Goal: Information Seeking & Learning: Find specific fact

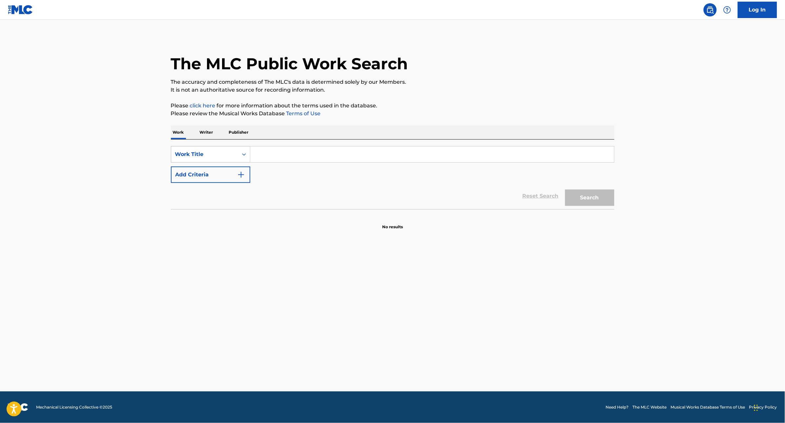
click at [236, 155] on div "Work Title" at bounding box center [204, 154] width 67 height 12
click at [223, 171] on div "MLC Song Code" at bounding box center [210, 170] width 79 height 16
click at [270, 159] on input "Search Form" at bounding box center [432, 154] width 364 height 16
paste input "CB5OOD"
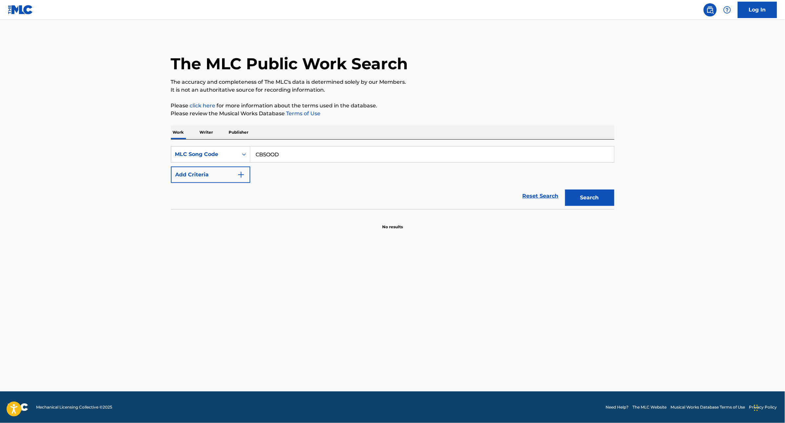
type input "CB5OOD"
click at [565, 189] on button "Search" at bounding box center [589, 197] width 49 height 16
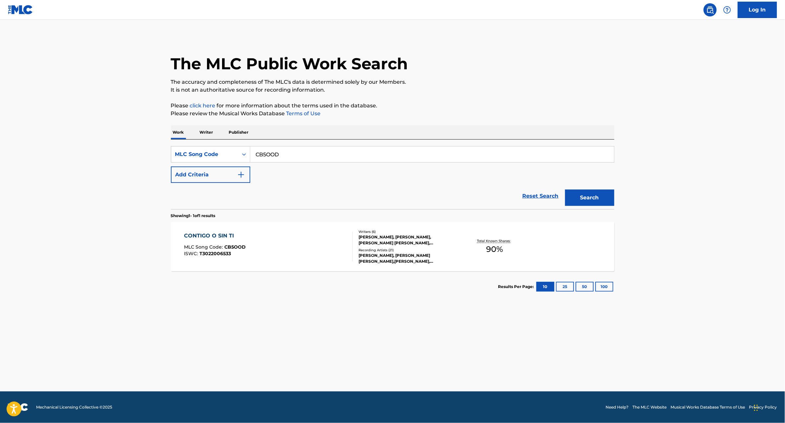
click at [317, 236] on div "CONTIGO O SIN TI MLC Song Code : CB5OOD ISWC : T3022006533" at bounding box center [268, 247] width 169 height 30
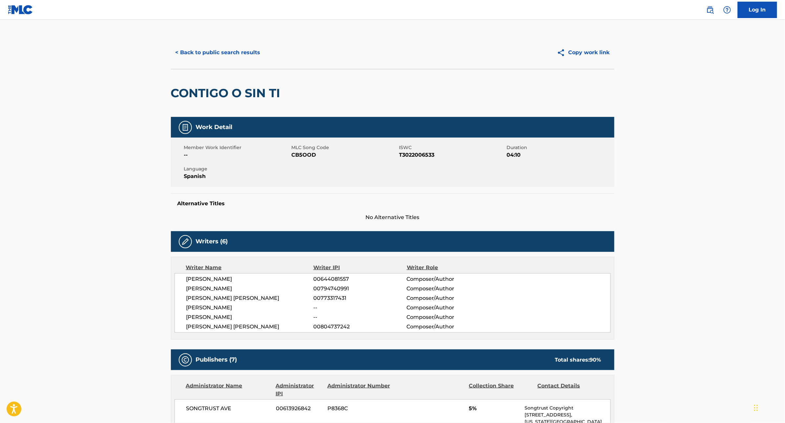
click at [322, 174] on div "Member Work Identifier -- MLC Song Code CB5OOD ISWC T3022006533 Duration 04:10 …" at bounding box center [393, 161] width 444 height 49
click at [294, 155] on span "CB5OOD" at bounding box center [345, 155] width 106 height 8
drag, startPoint x: 292, startPoint y: 154, endPoint x: 317, endPoint y: 155, distance: 24.6
click at [317, 155] on span "CB5OOD" at bounding box center [345, 155] width 106 height 8
copy span "CB5OOD"
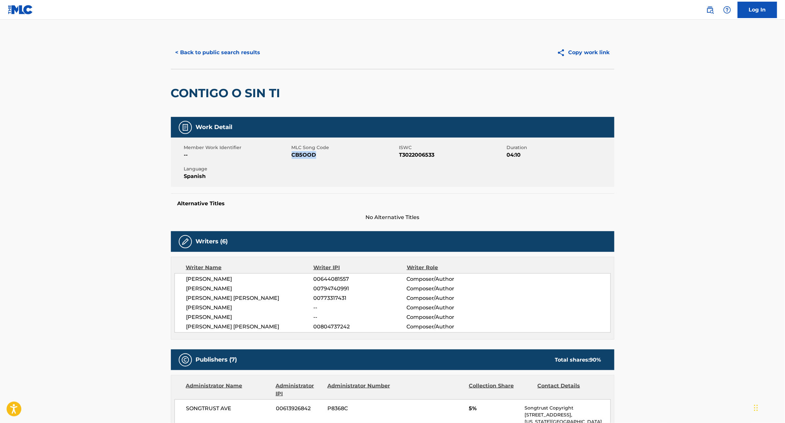
copy span "CB5OOD"
click at [763, 6] on link "Log In" at bounding box center [757, 10] width 39 height 16
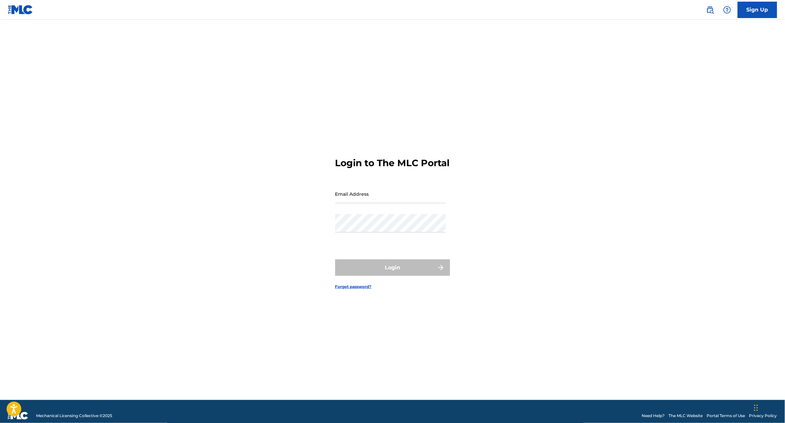
drag, startPoint x: 407, startPoint y: 207, endPoint x: 404, endPoint y: 208, distance: 3.4
click at [406, 203] on input "Email Address" at bounding box center [390, 193] width 111 height 19
type input "[PERSON_NAME][EMAIL_ADDRESS][DOMAIN_NAME]"
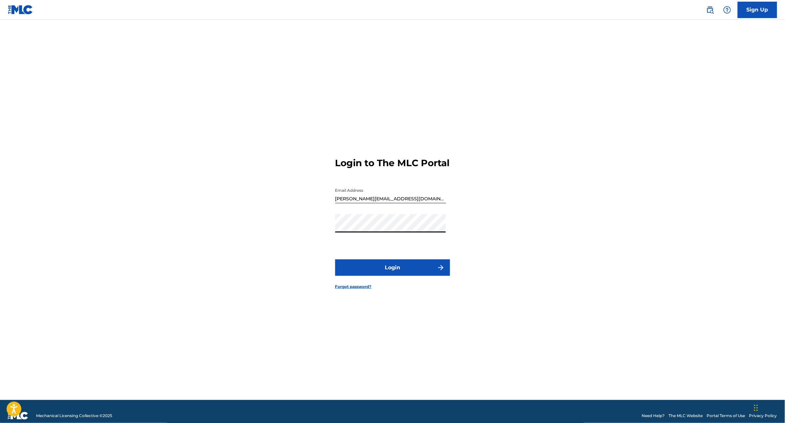
click at [383, 268] on button "Login" at bounding box center [392, 267] width 115 height 16
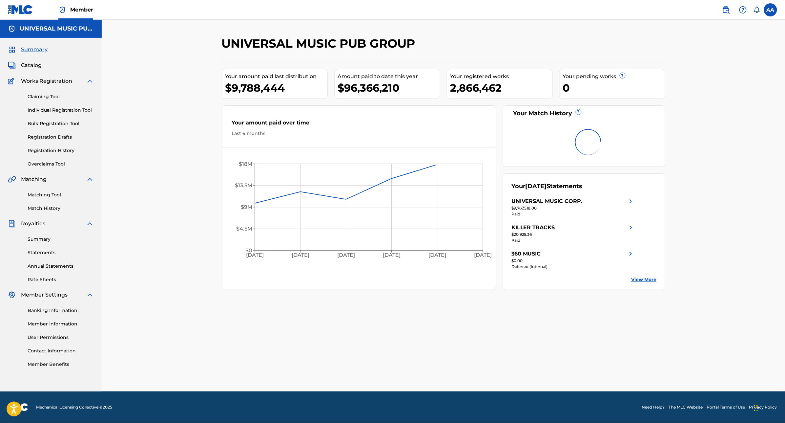
click at [35, 68] on span "Catalog" at bounding box center [31, 65] width 21 height 8
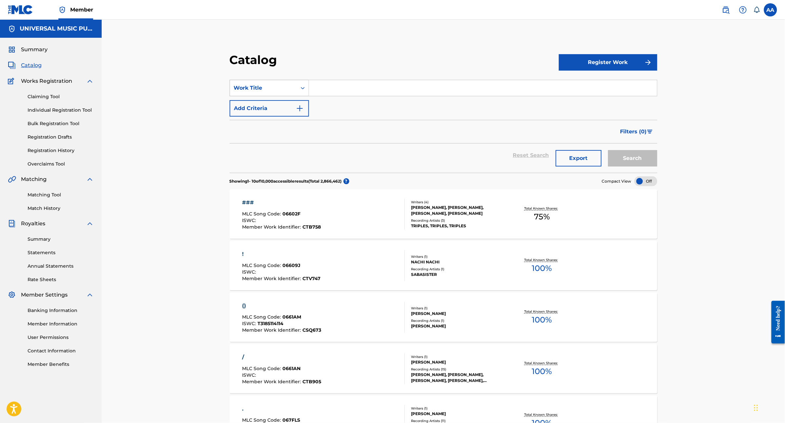
click at [271, 90] on div "Work Title" at bounding box center [263, 88] width 59 height 8
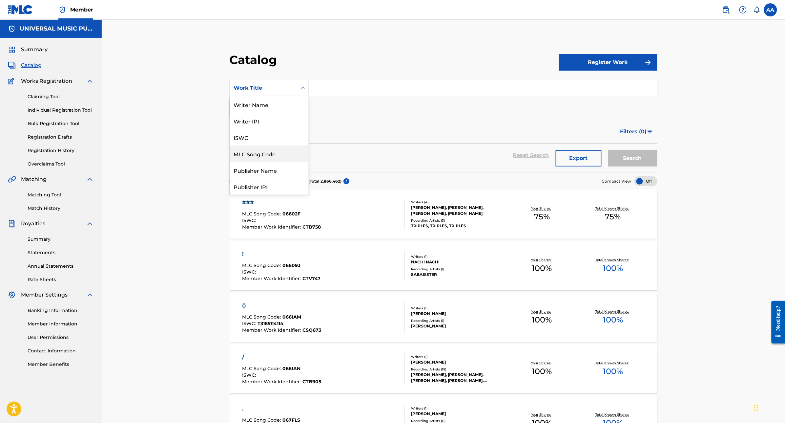
click at [279, 157] on div "MLC Song Code" at bounding box center [269, 153] width 79 height 16
click at [337, 89] on input "Search Form" at bounding box center [483, 88] width 348 height 16
paste input "CB5OOD"
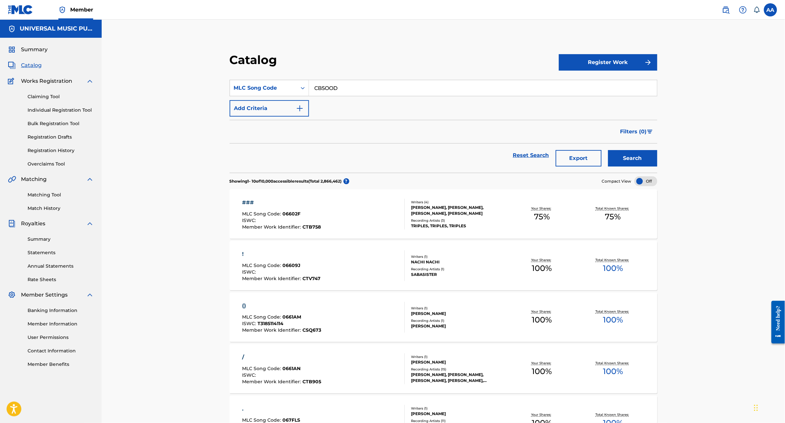
type input "CB5OOD"
click at [608, 150] on button "Search" at bounding box center [632, 158] width 49 height 16
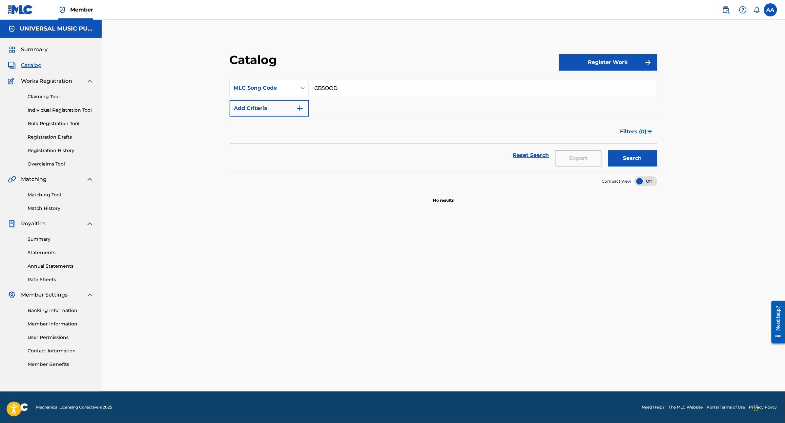
click at [728, 9] on img at bounding box center [726, 10] width 8 height 8
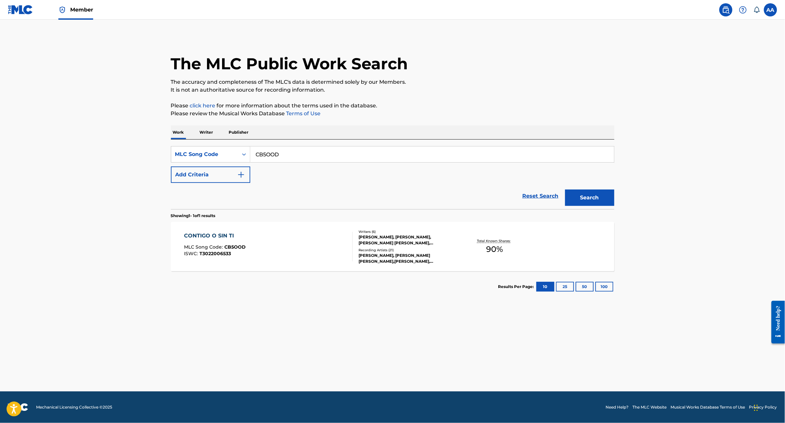
click at [314, 158] on input "CB5OOD" at bounding box center [432, 154] width 364 height 16
click at [565, 189] on button "Search" at bounding box center [589, 197] width 49 height 16
click at [275, 248] on div "CONTIGO O SIN TI MLC Song Code : CB5OOD ISWC : T3022006533" at bounding box center [268, 247] width 169 height 30
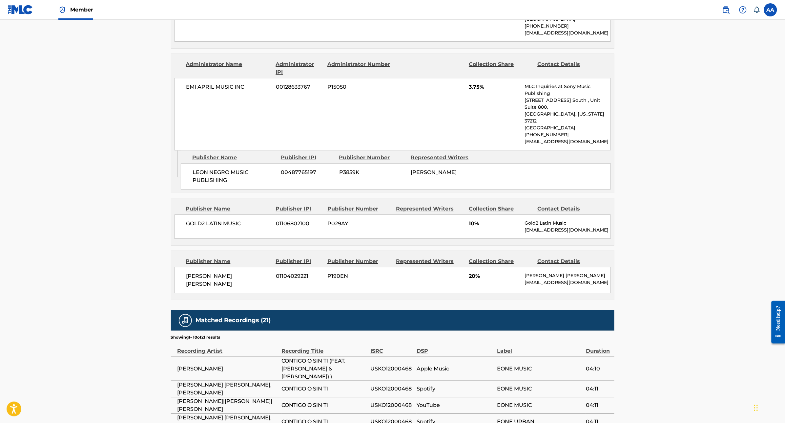
scroll to position [724, 0]
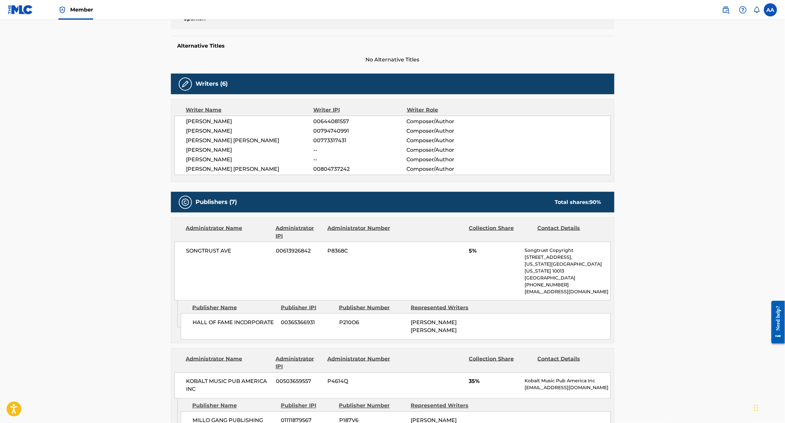
scroll to position [0, 0]
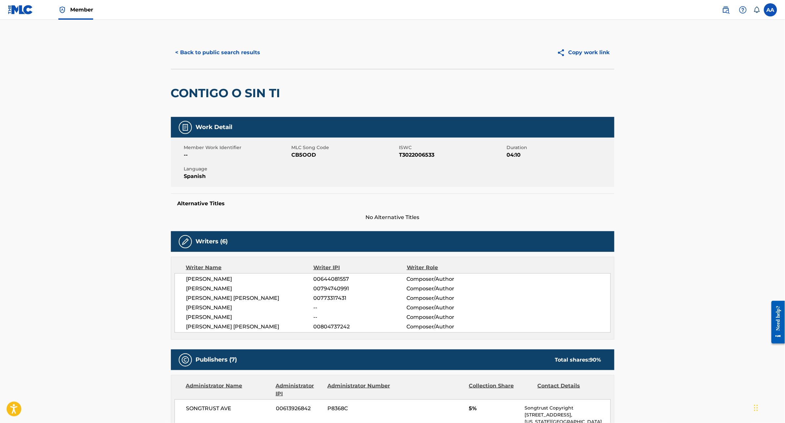
click at [216, 53] on button "< Back to public search results" at bounding box center [218, 52] width 94 height 16
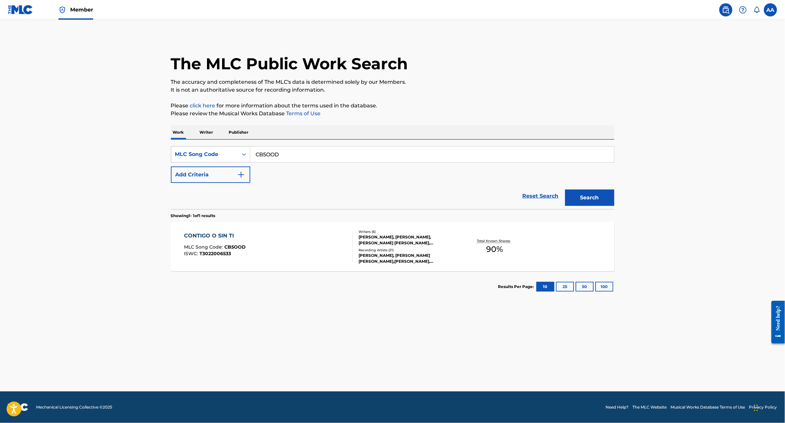
drag, startPoint x: 316, startPoint y: 157, endPoint x: 226, endPoint y: 155, distance: 89.6
click at [226, 156] on div "SearchWithCriteriad3cf1562-39b0-4a04-9944-3dc3a7ab53c0 MLC Song Code CB5OOD" at bounding box center [393, 154] width 444 height 16
paste input "YD7WU6"
type input "YD7WU6"
click at [565, 189] on button "Search" at bounding box center [589, 197] width 49 height 16
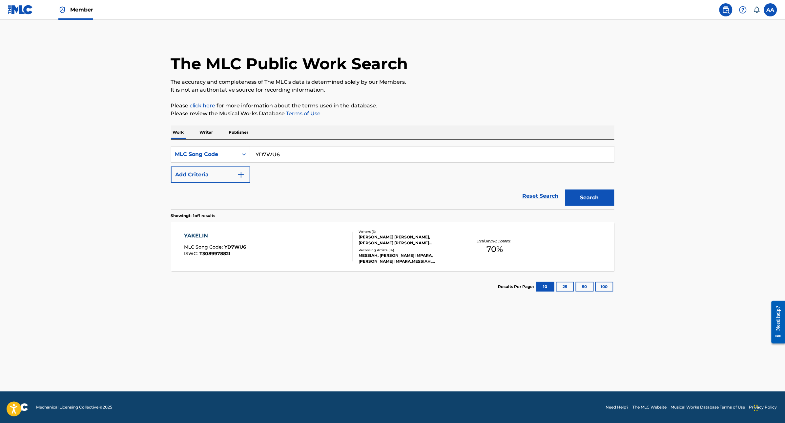
click at [307, 252] on div "YAKELIN MLC Song Code : YD7WU6 ISWC : T3089978821" at bounding box center [268, 247] width 169 height 30
